Goal: Information Seeking & Learning: Find specific page/section

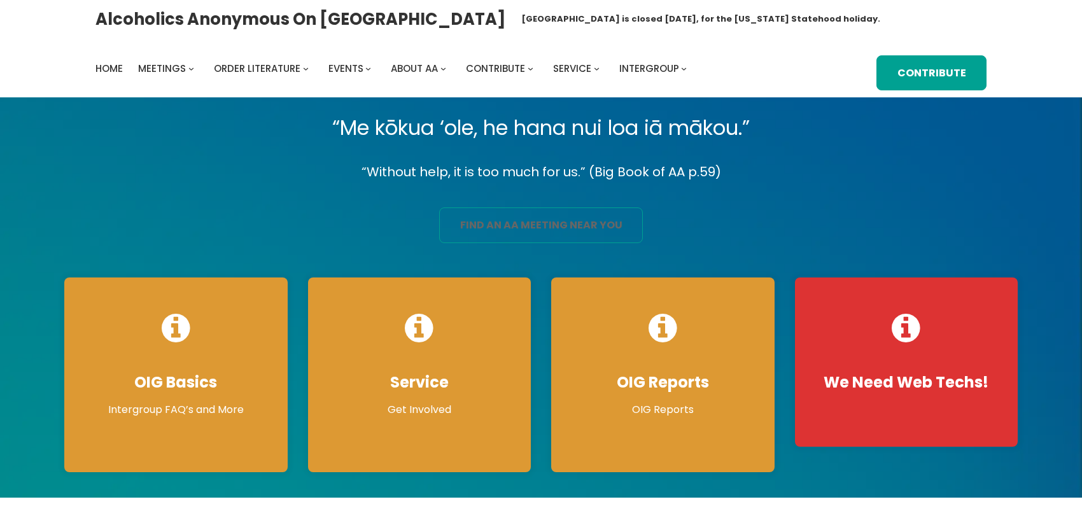
click at [490, 237] on link "find an aa meeting near you" at bounding box center [541, 225] width 204 height 36
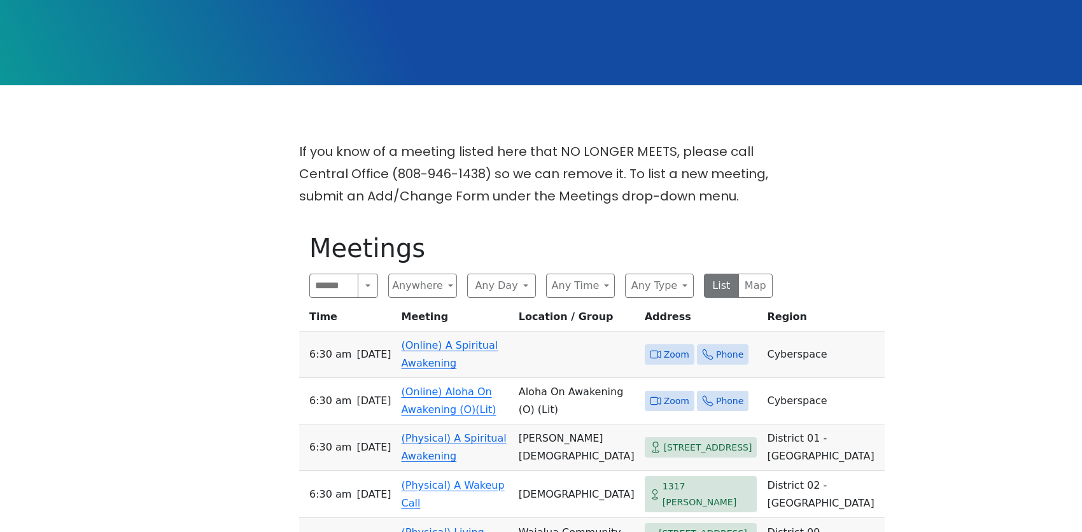
scroll to position [318, 0]
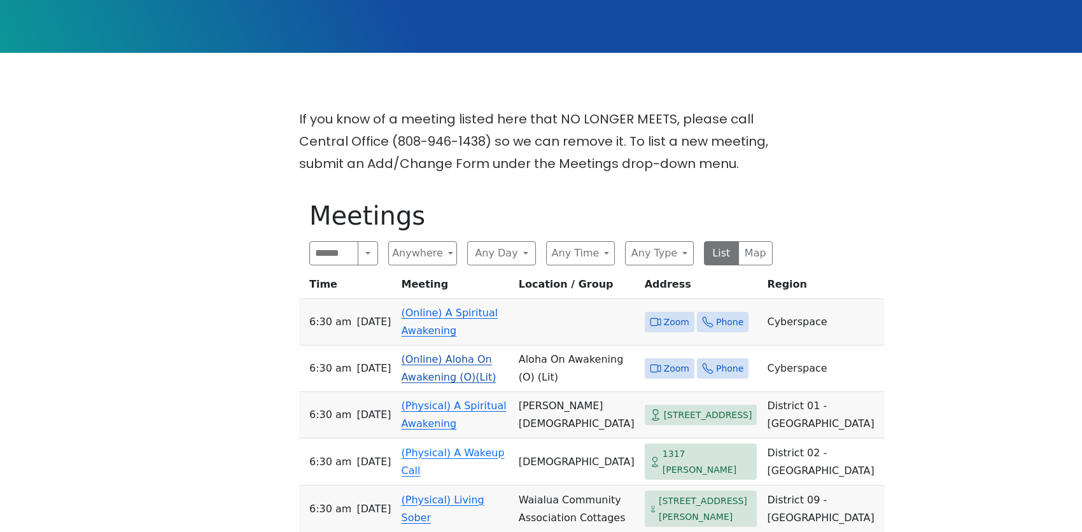
click at [425, 353] on link "(Online) Aloha On Awakening (O)(Lit)" at bounding box center [448, 368] width 95 height 30
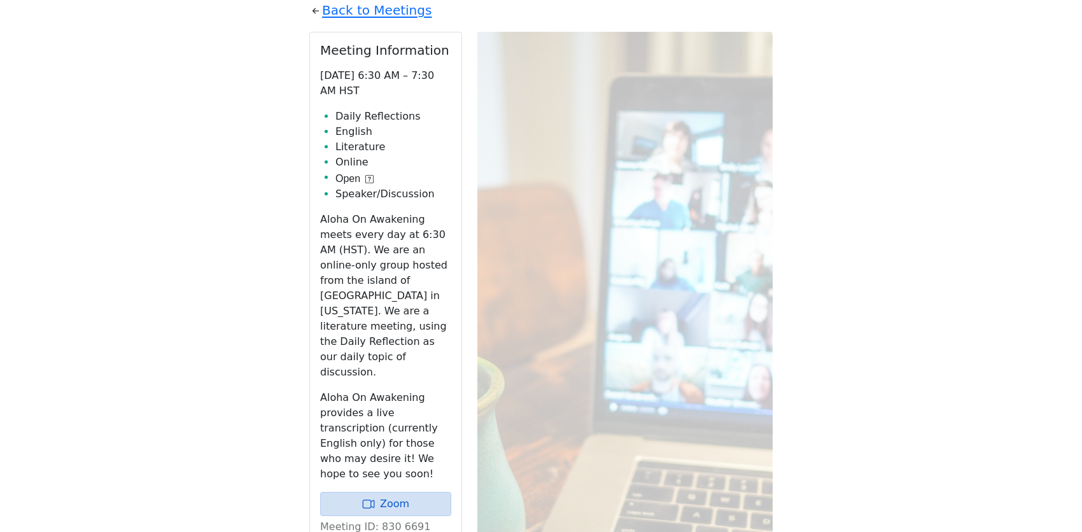
scroll to position [595, 0]
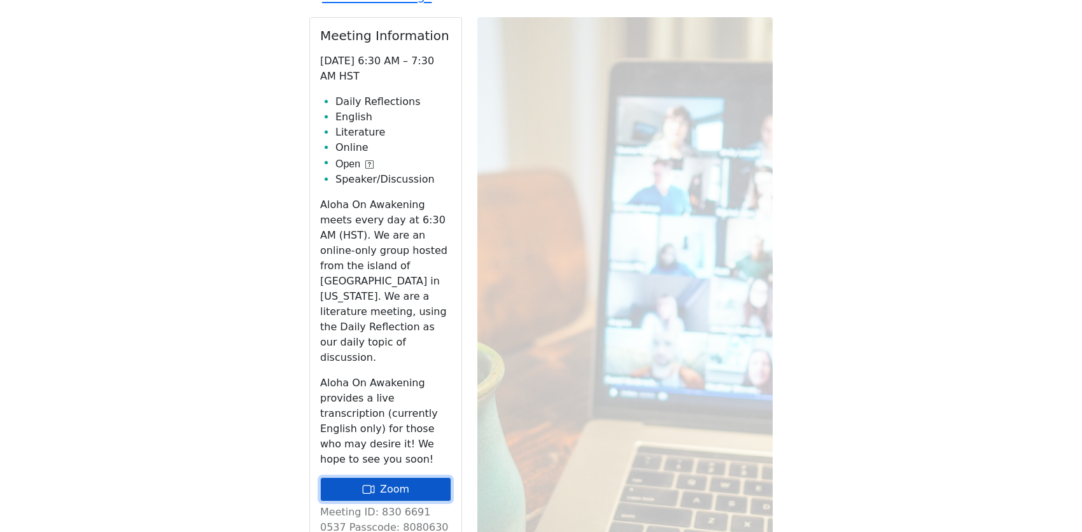
click at [414, 477] on link "Zoom" at bounding box center [385, 489] width 131 height 24
